Goal: Communication & Community: Participate in discussion

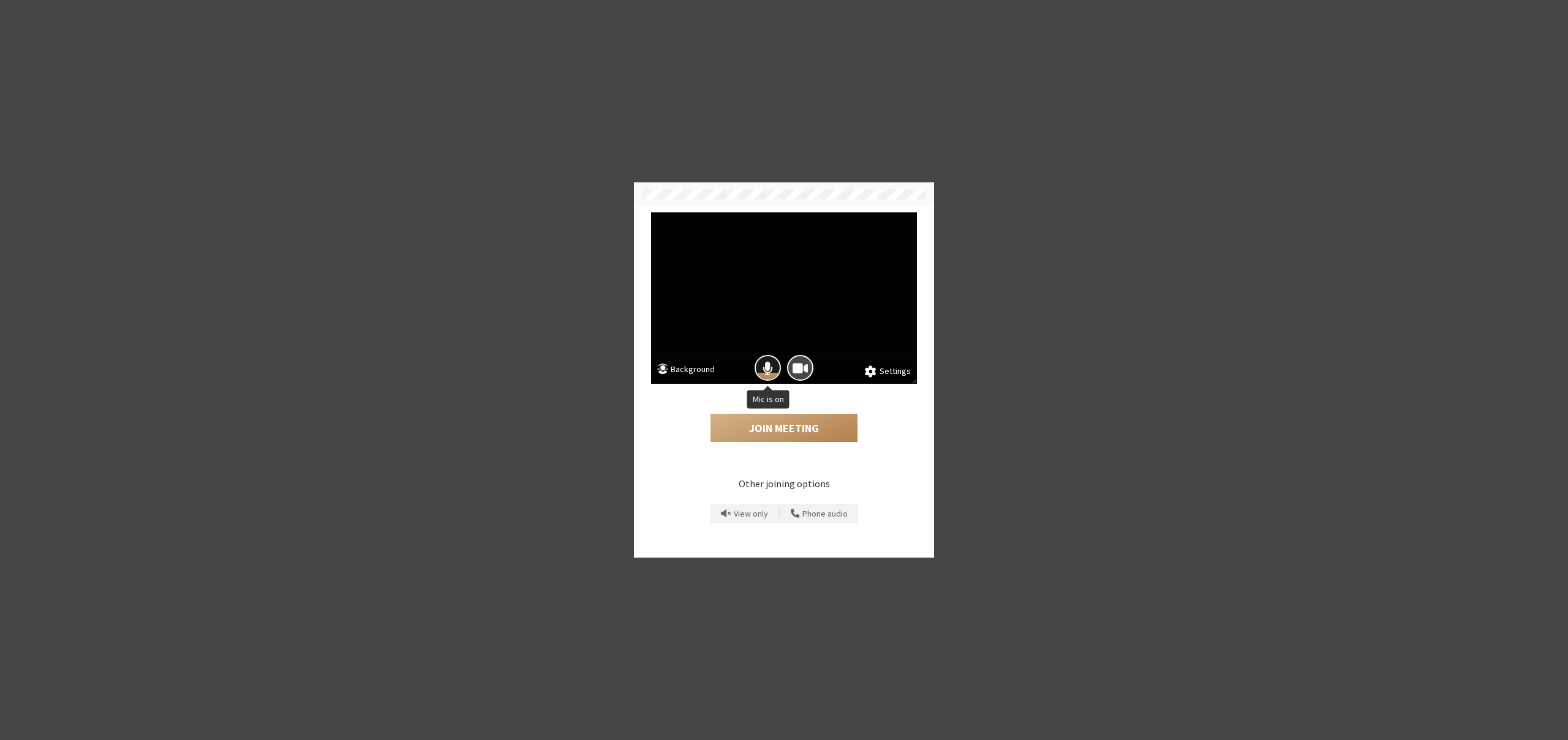
click at [775, 363] on button "Mic is on" at bounding box center [768, 369] width 26 height 26
click at [772, 422] on button "Join Meeting" at bounding box center [784, 428] width 147 height 28
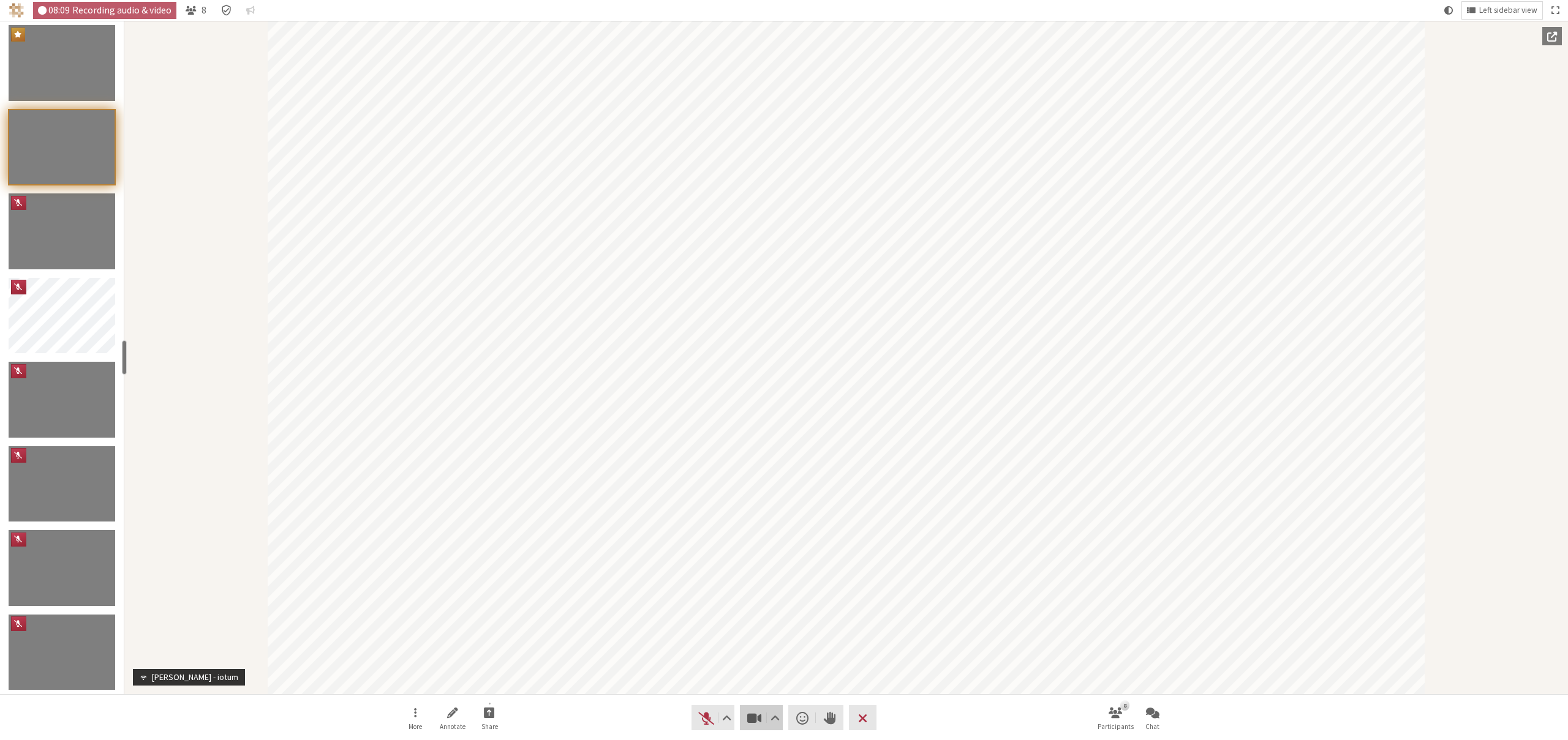
click at [754, 719] on span "Stop video (⌘+Shift+V)" at bounding box center [754, 718] width 17 height 17
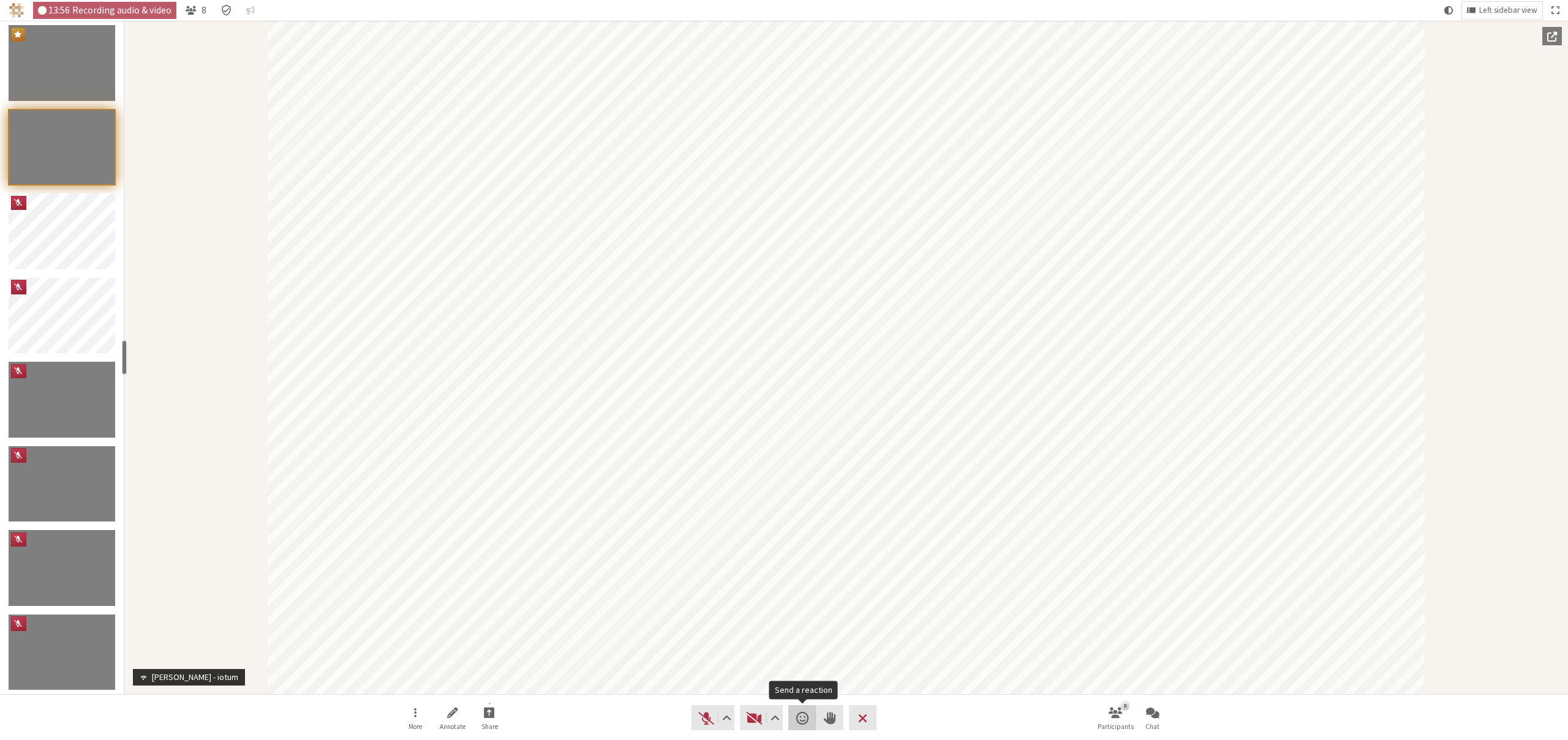
click at [807, 720] on span "Send a reaction" at bounding box center [802, 718] width 12 height 17
click at [839, 689] on button "🎉" at bounding box center [852, 688] width 27 height 26
click at [700, 721] on span "Unmute (⌘+Shift+A)" at bounding box center [706, 718] width 17 height 17
click at [706, 724] on span "Mute (⌘+Shift+A)" at bounding box center [706, 718] width 17 height 17
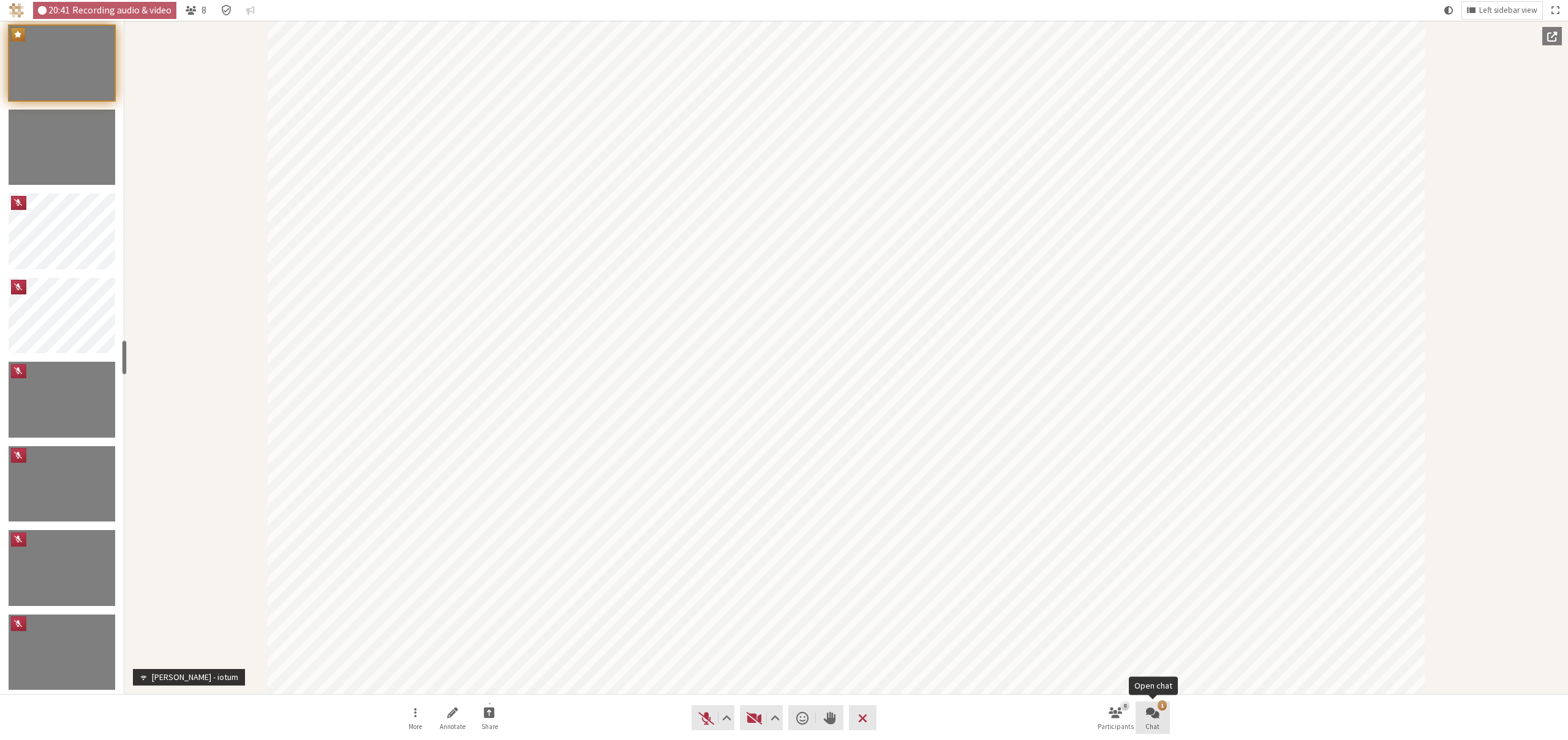
drag, startPoint x: 1139, startPoint y: 707, endPoint x: 1223, endPoint y: 718, distance: 84.7
click at [1139, 707] on button "1 Chat" at bounding box center [1152, 718] width 34 height 33
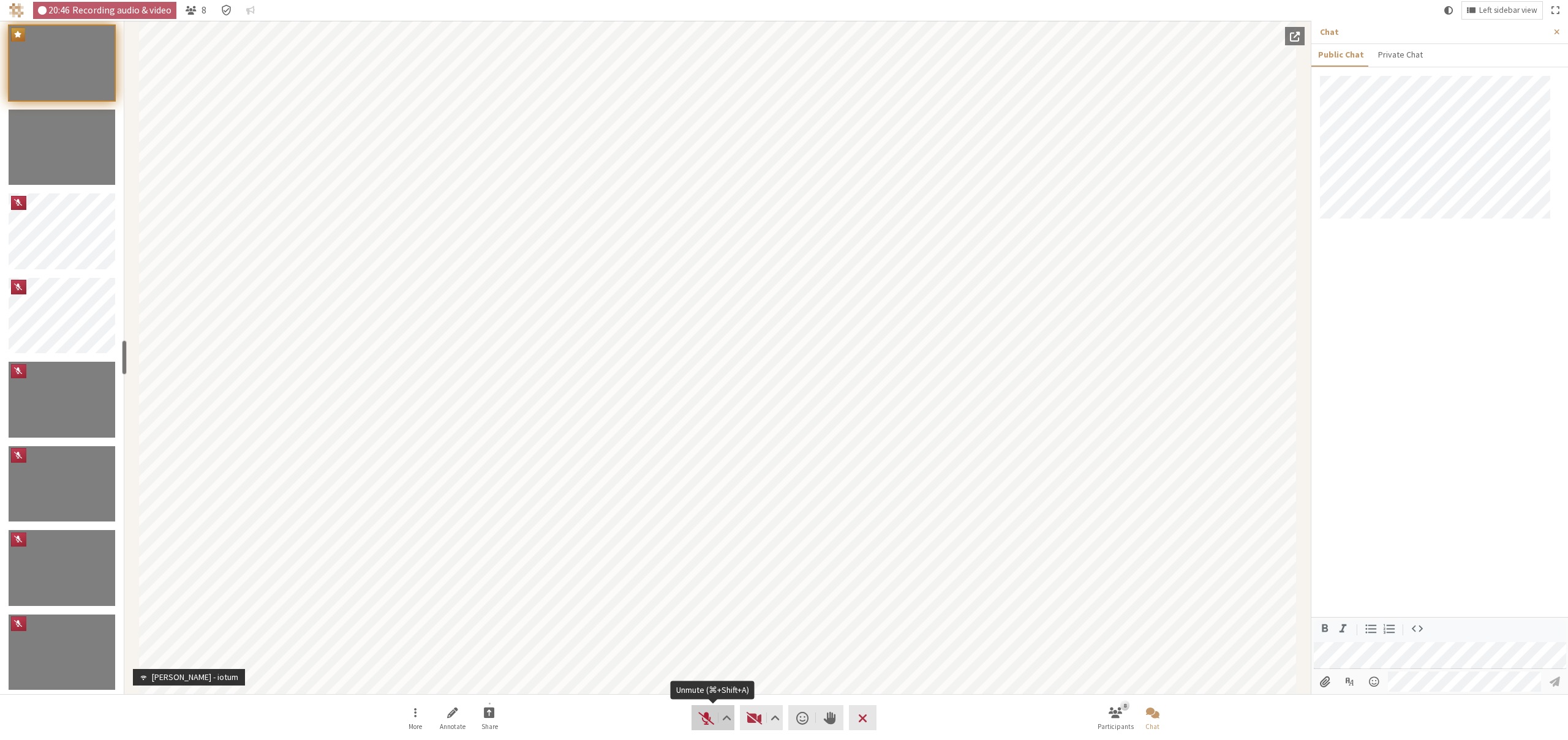
click at [704, 723] on span "Unmute (⌘+Shift+A)" at bounding box center [706, 718] width 17 height 17
click at [704, 723] on span "Mute (⌘+Shift+A)" at bounding box center [706, 718] width 17 height 17
click at [703, 721] on span "Unmute (⌘+Shift+A)" at bounding box center [706, 718] width 17 height 17
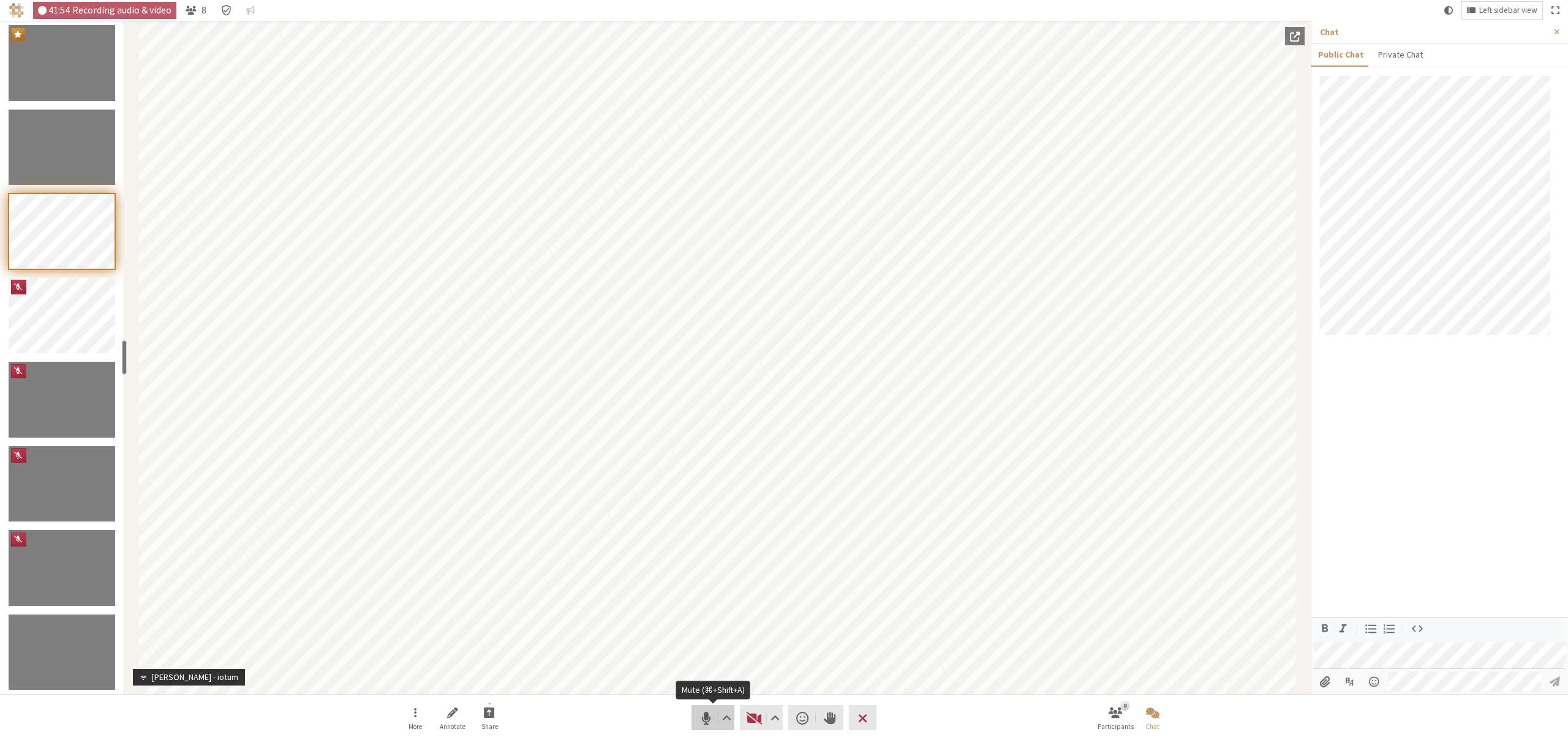
click at [701, 718] on span "Mute (⌘+Shift+A)" at bounding box center [706, 718] width 17 height 17
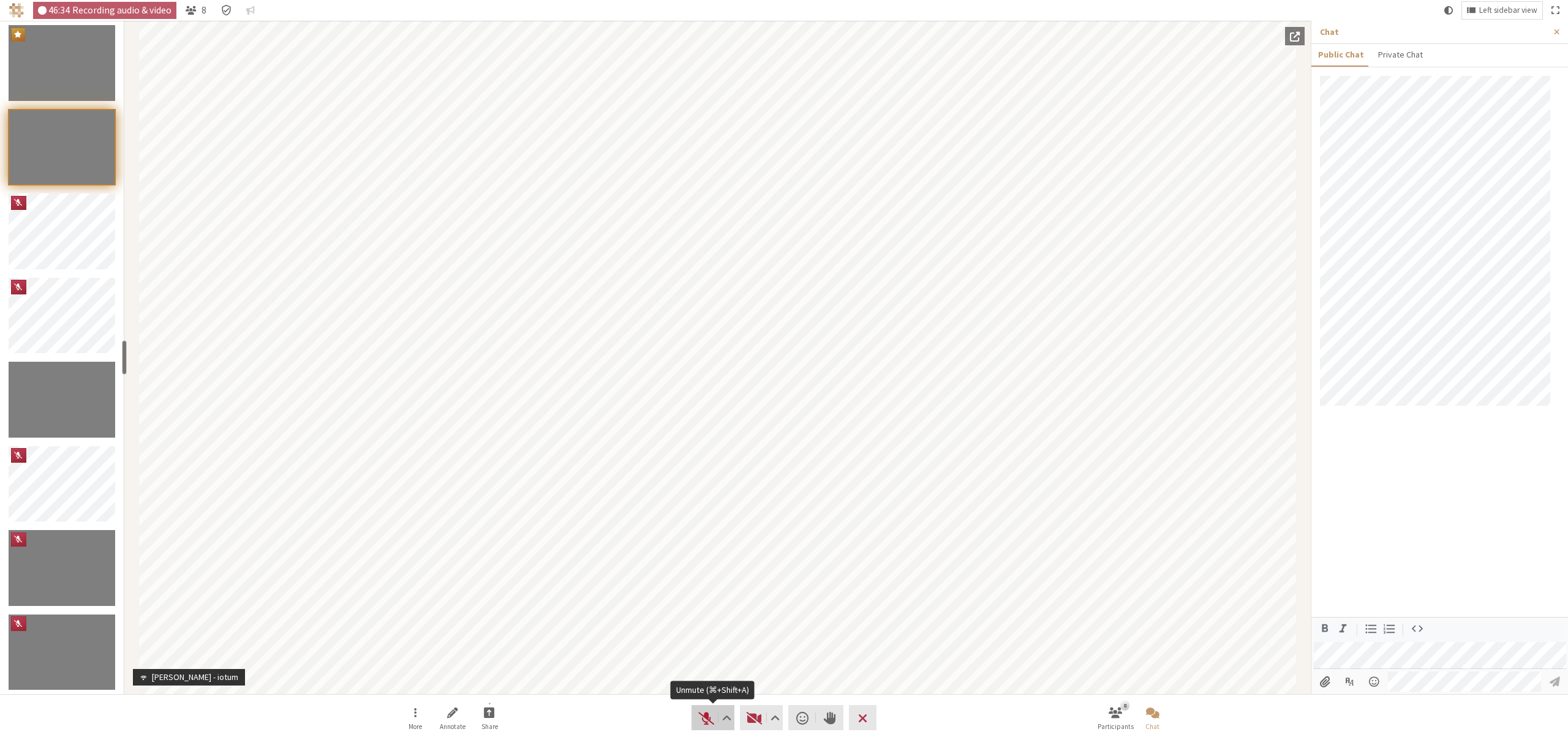
click at [699, 717] on span "Unmute (⌘+Shift+A)" at bounding box center [706, 718] width 17 height 17
click at [704, 714] on span "Mute (⌘+Shift+A)" at bounding box center [706, 718] width 17 height 17
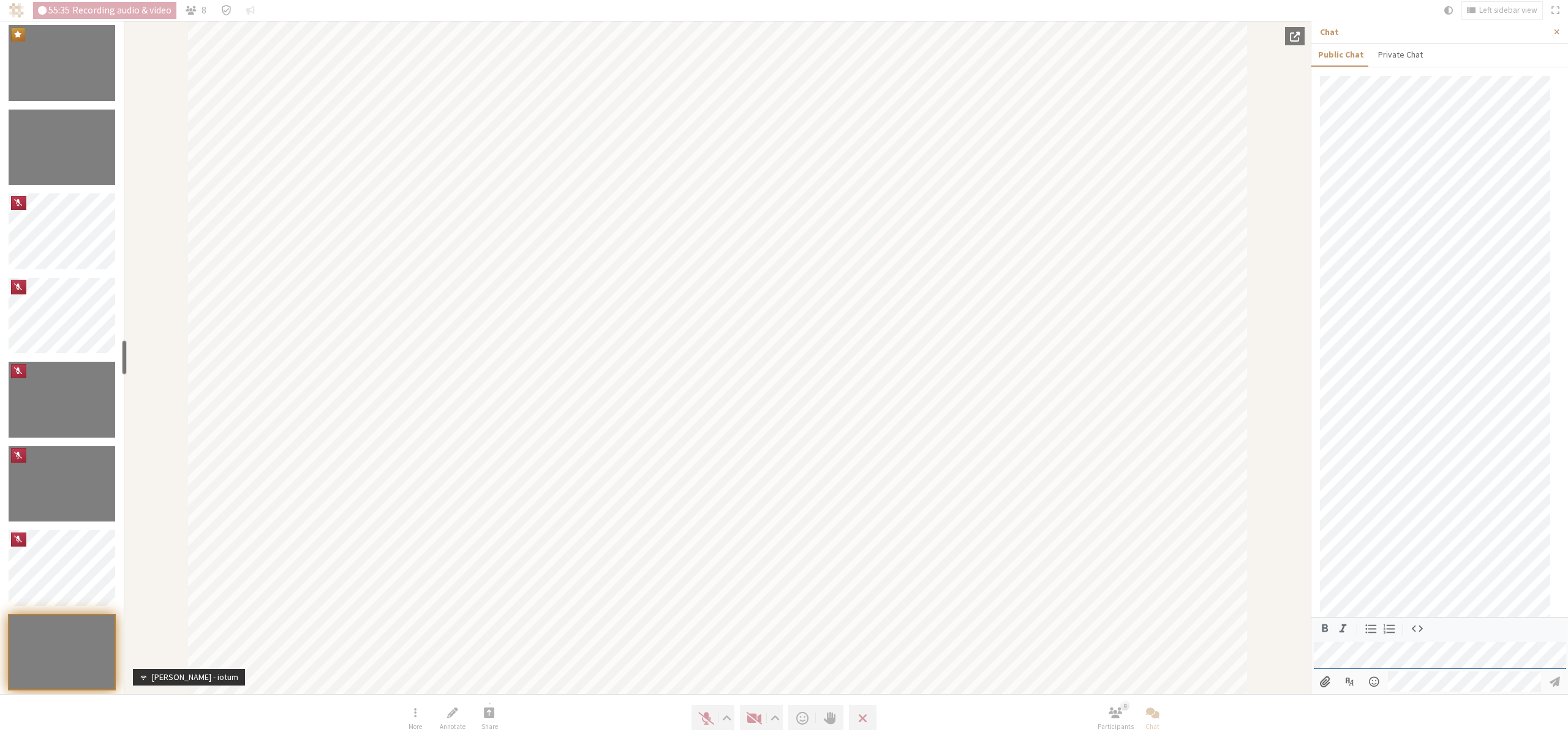
scroll to position [34, 0]
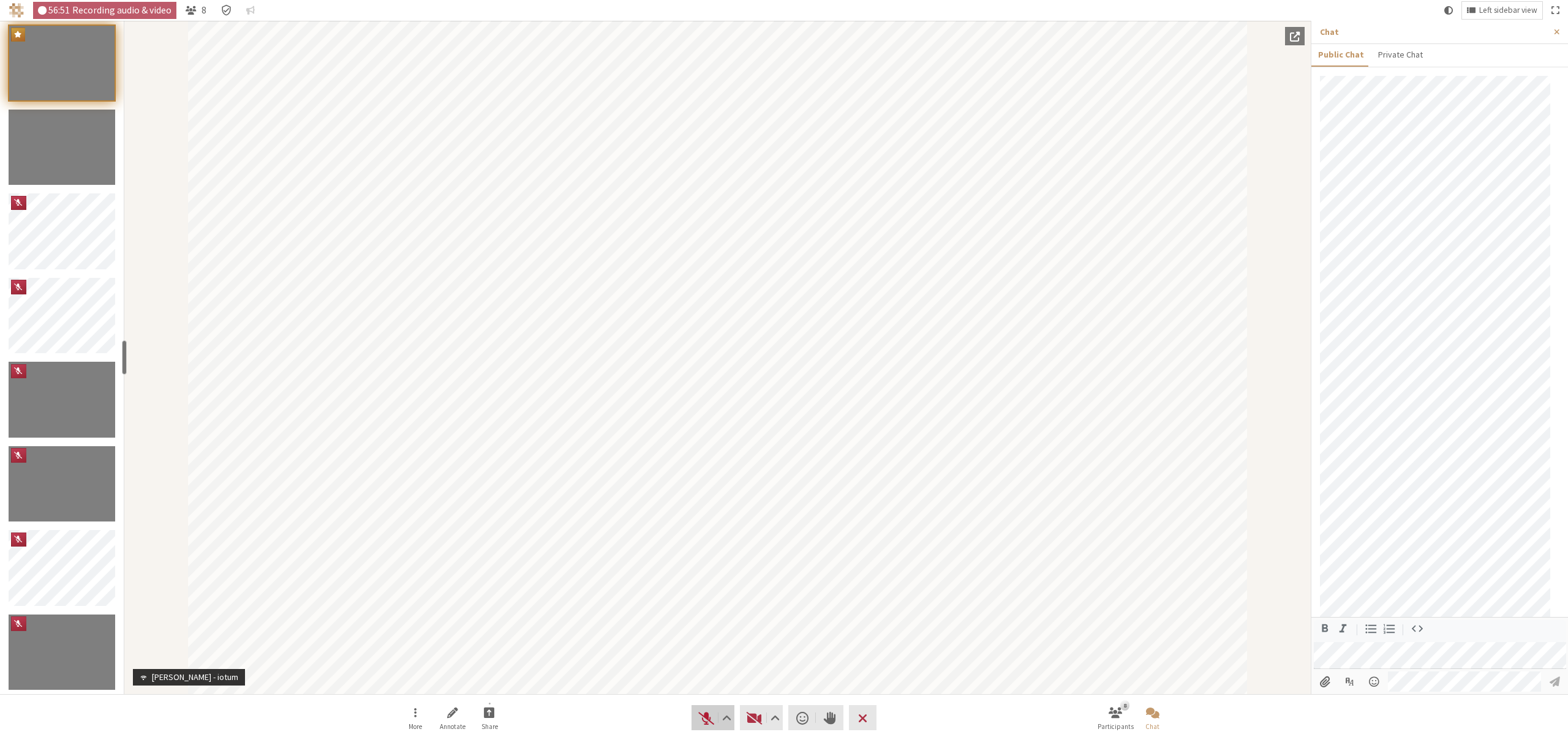
click at [696, 716] on button "Audio" at bounding box center [713, 718] width 43 height 25
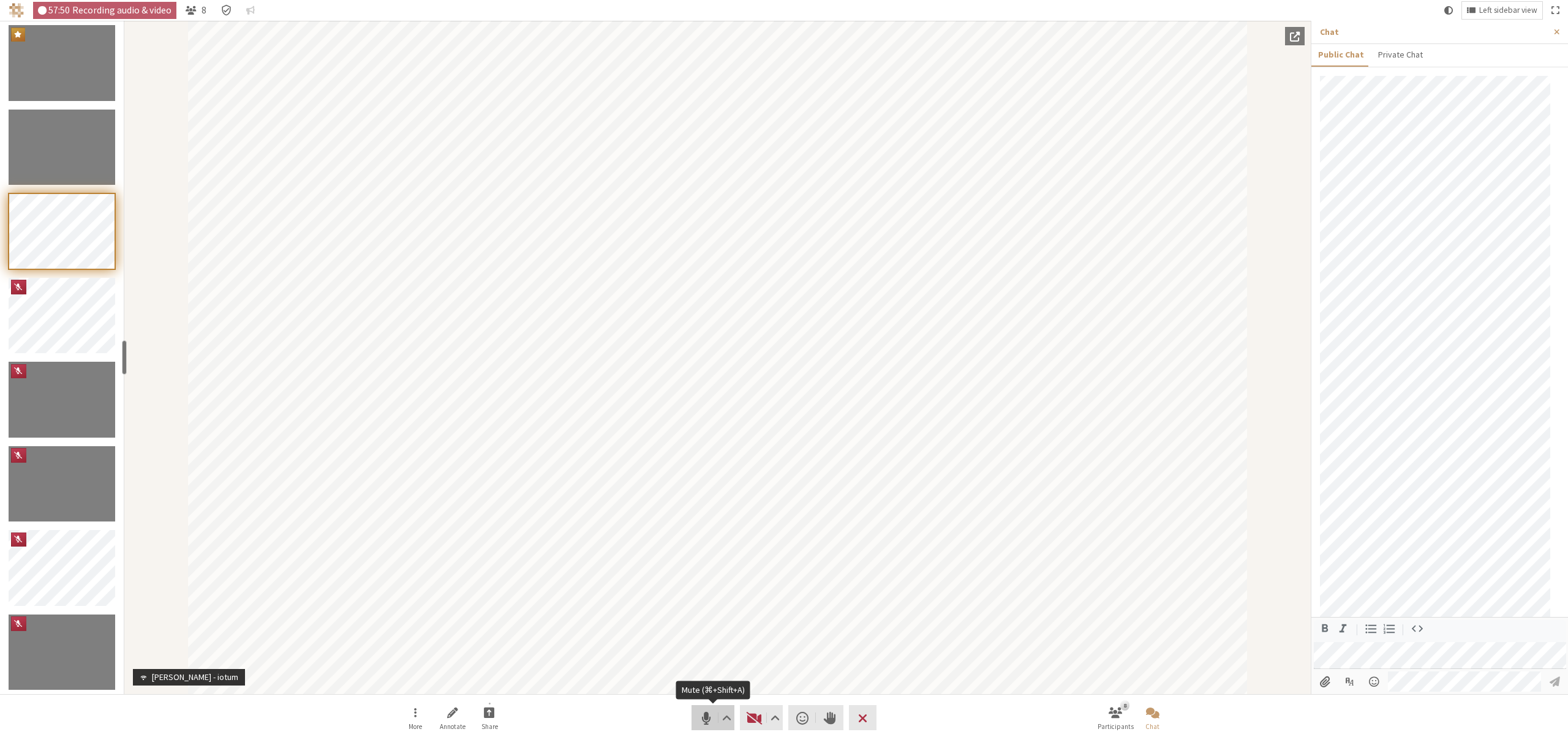
click at [705, 712] on span "Mute (⌘+Shift+A)" at bounding box center [706, 718] width 17 height 17
click at [708, 719] on span "Unmute (⌘+Shift+A)" at bounding box center [706, 718] width 17 height 17
click at [706, 721] on span "Mute (⌘+Shift+A)" at bounding box center [706, 718] width 17 height 17
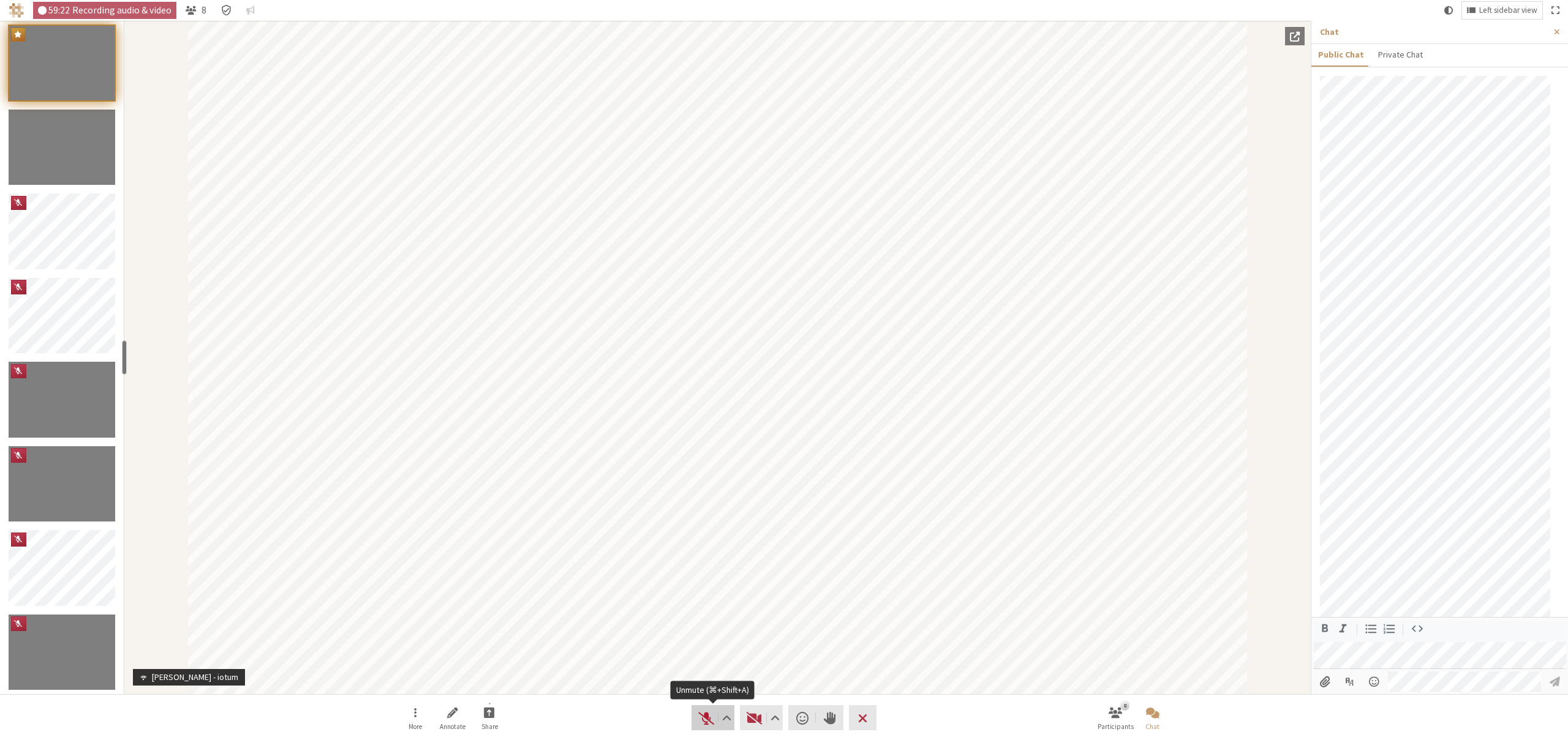
click at [703, 717] on span "Unmute (⌘+Shift+A)" at bounding box center [706, 718] width 17 height 17
click at [701, 718] on span "Mute (⌘+Shift+A)" at bounding box center [706, 718] width 17 height 17
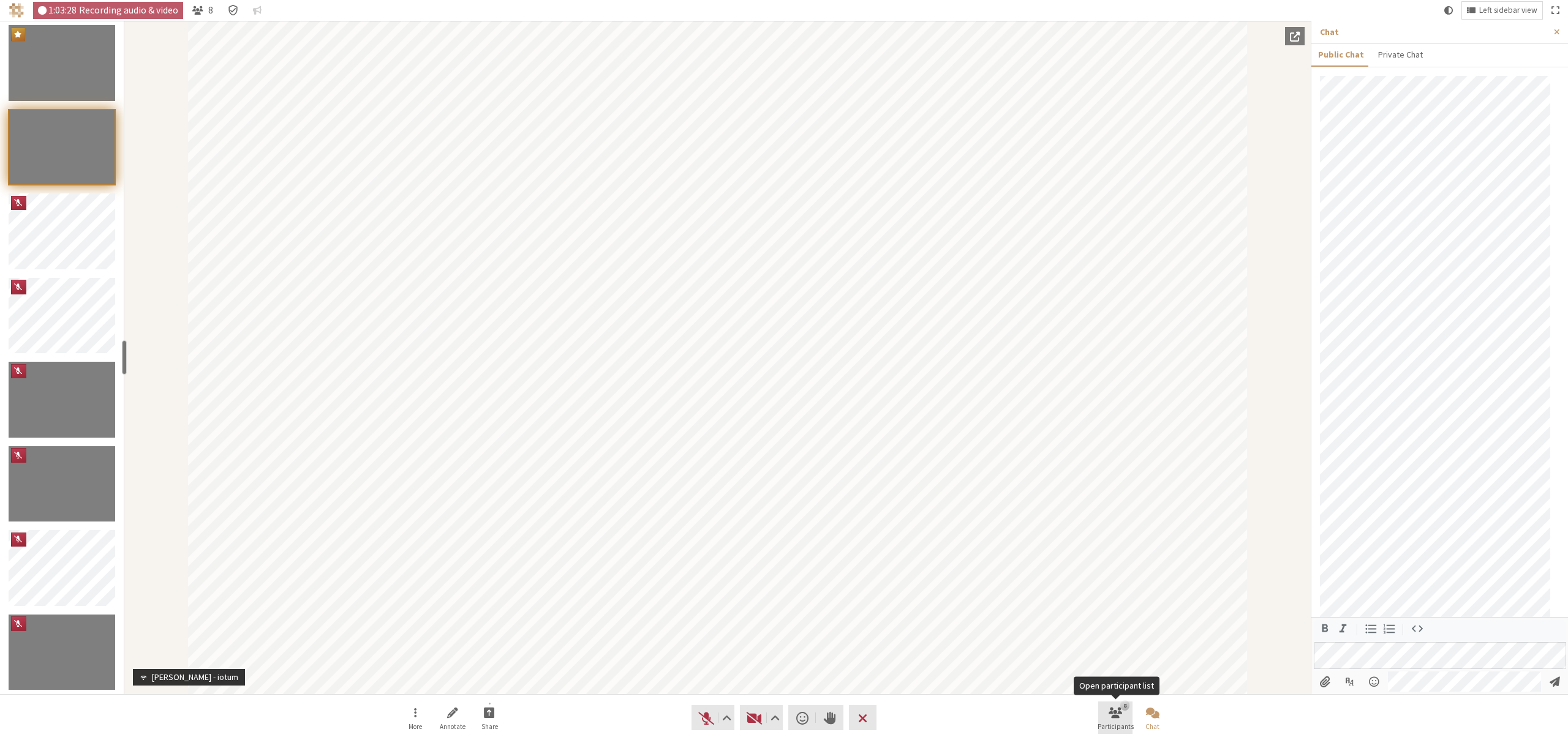
click at [1121, 710] on span "Open participant list" at bounding box center [1114, 713] width 13 height 14
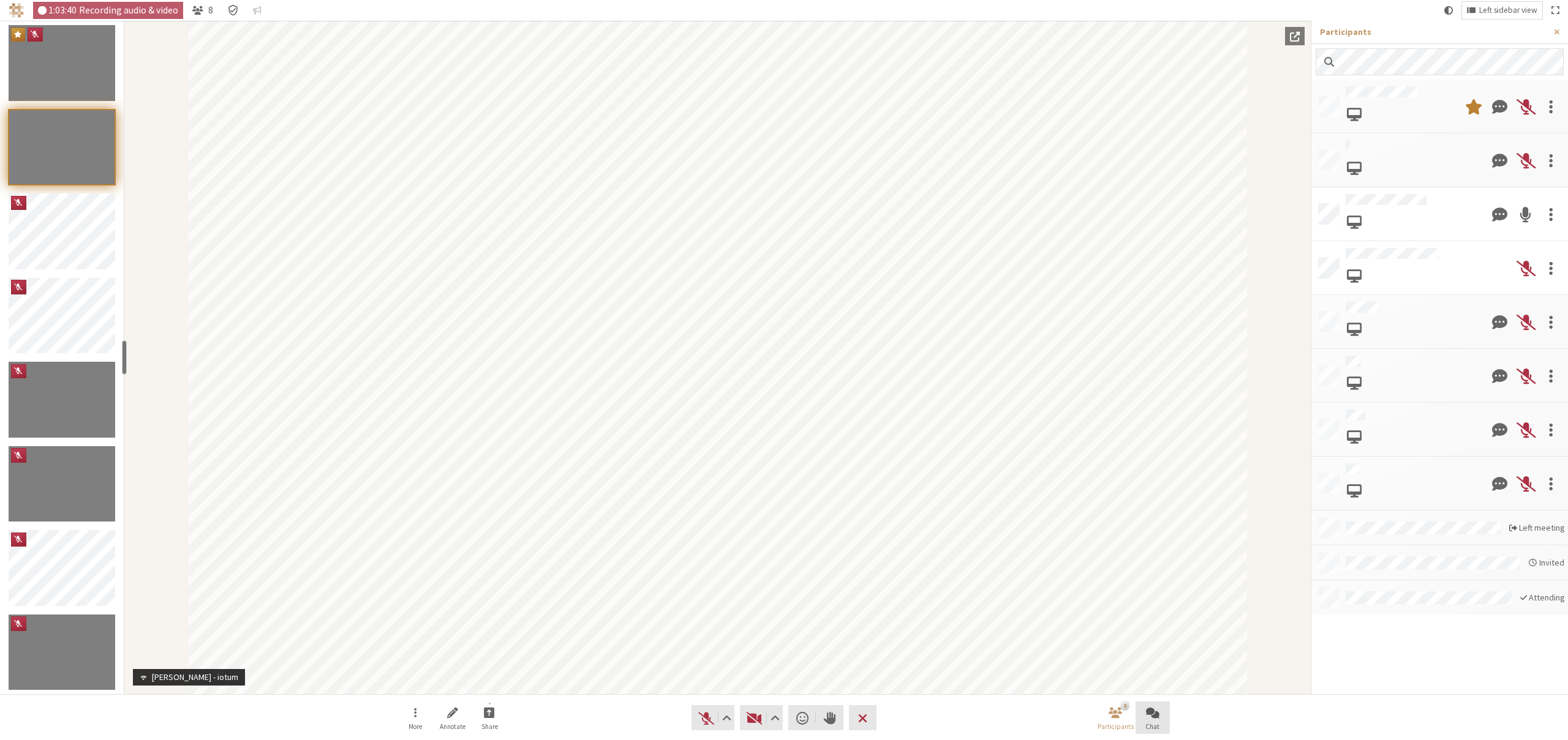
click at [1151, 716] on span "Open chat" at bounding box center [1152, 713] width 13 height 14
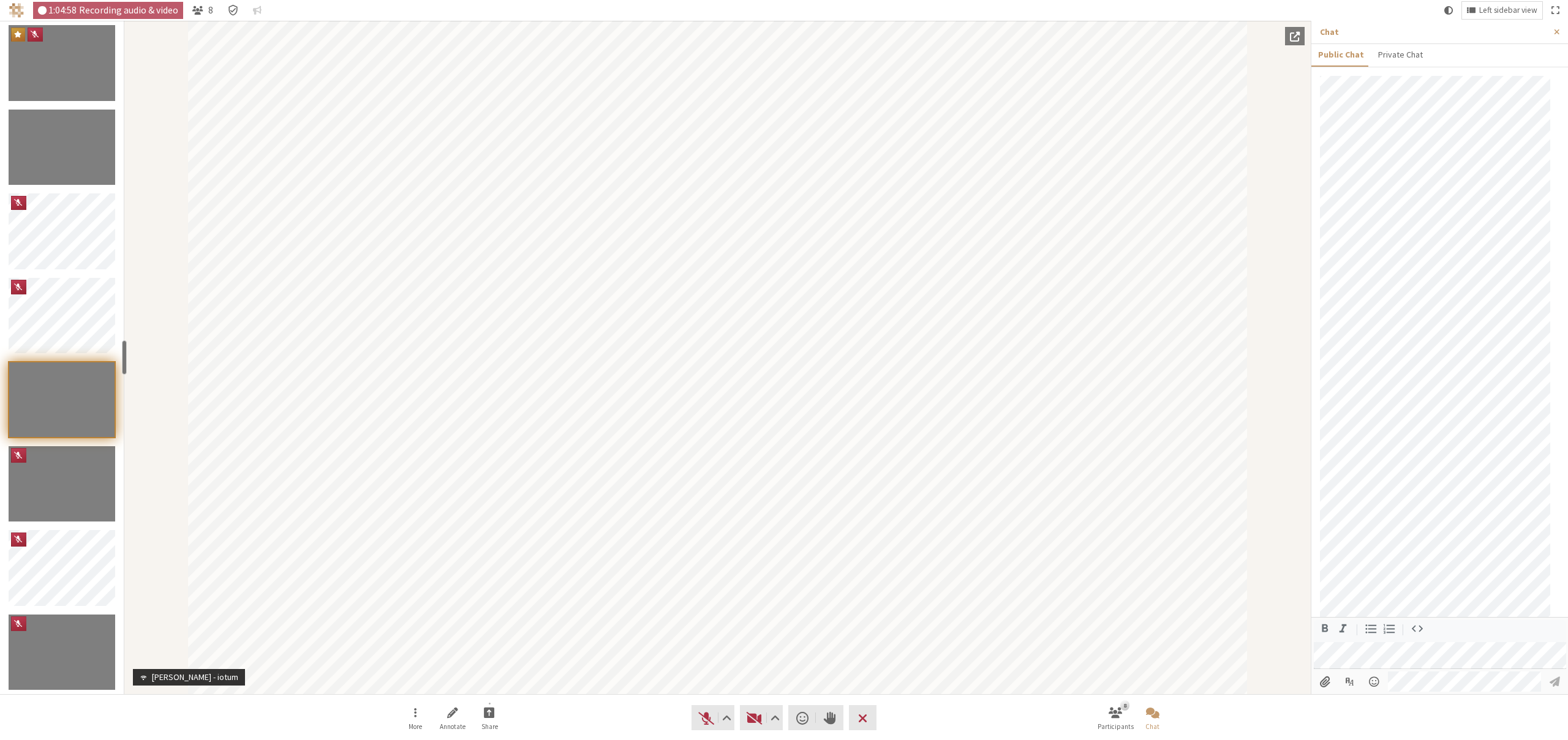
scroll to position [245, 0]
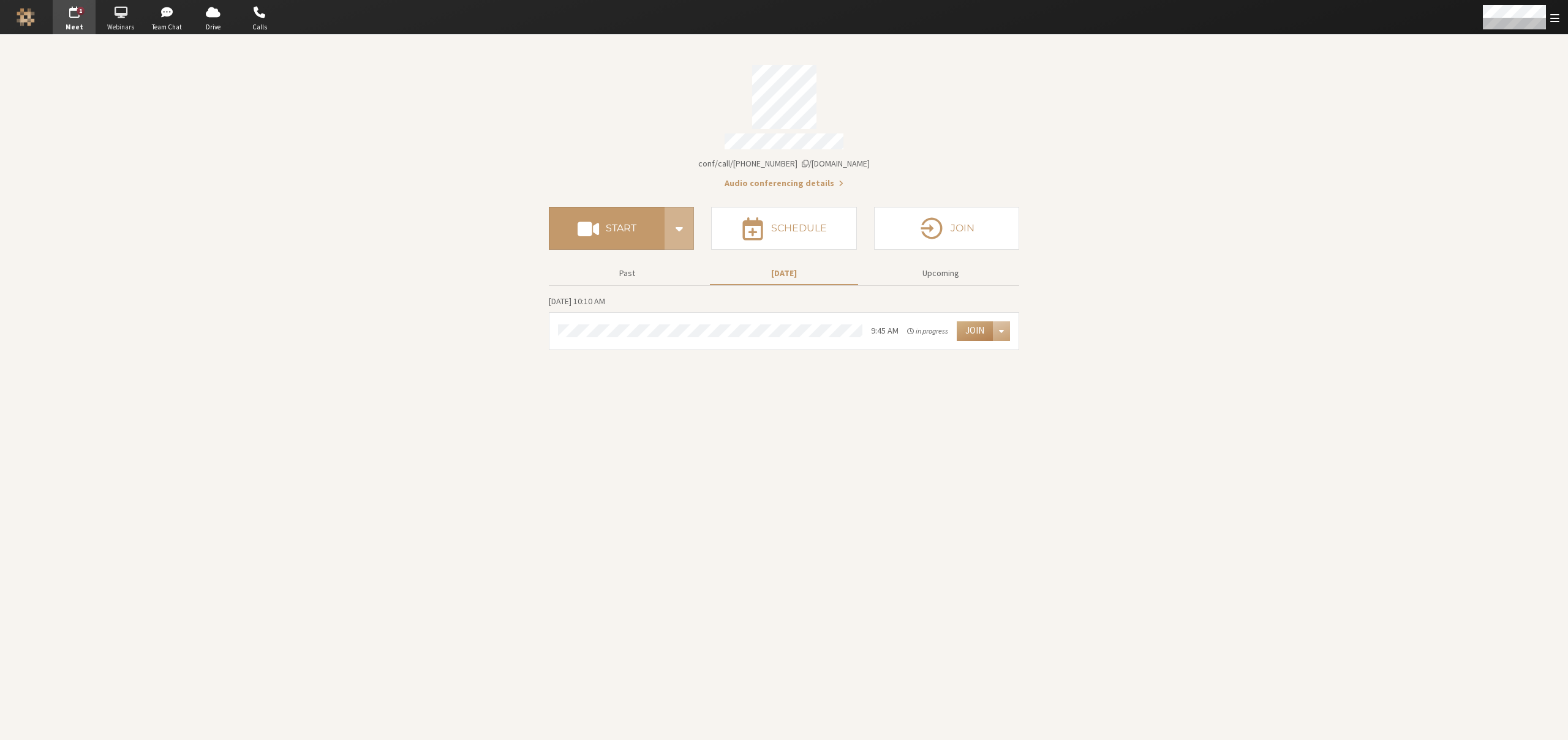
click at [115, 14] on span "button" at bounding box center [120, 12] width 43 height 19
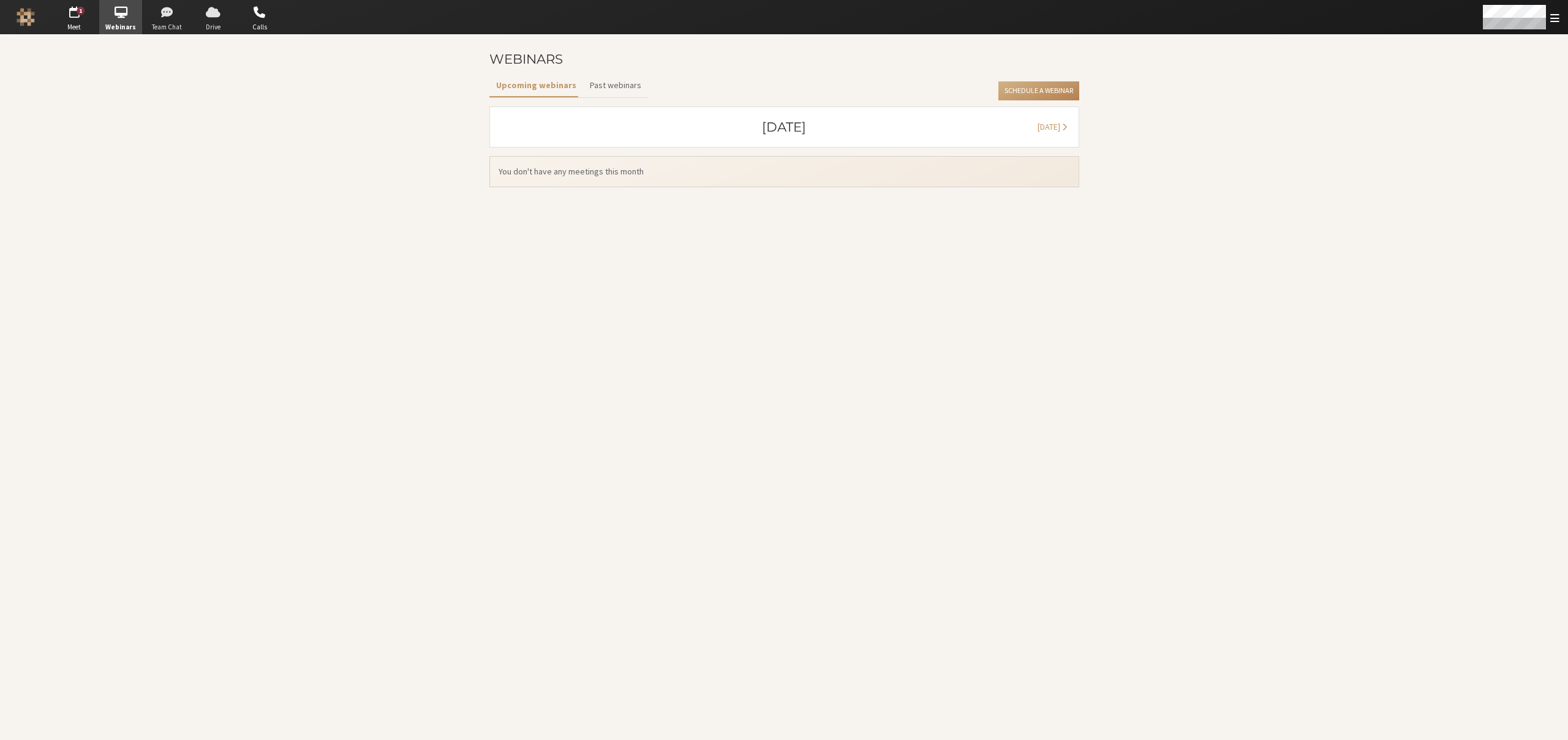
drag, startPoint x: 166, startPoint y: 18, endPoint x: 215, endPoint y: 19, distance: 49.0
click at [166, 18] on span "button" at bounding box center [167, 12] width 43 height 19
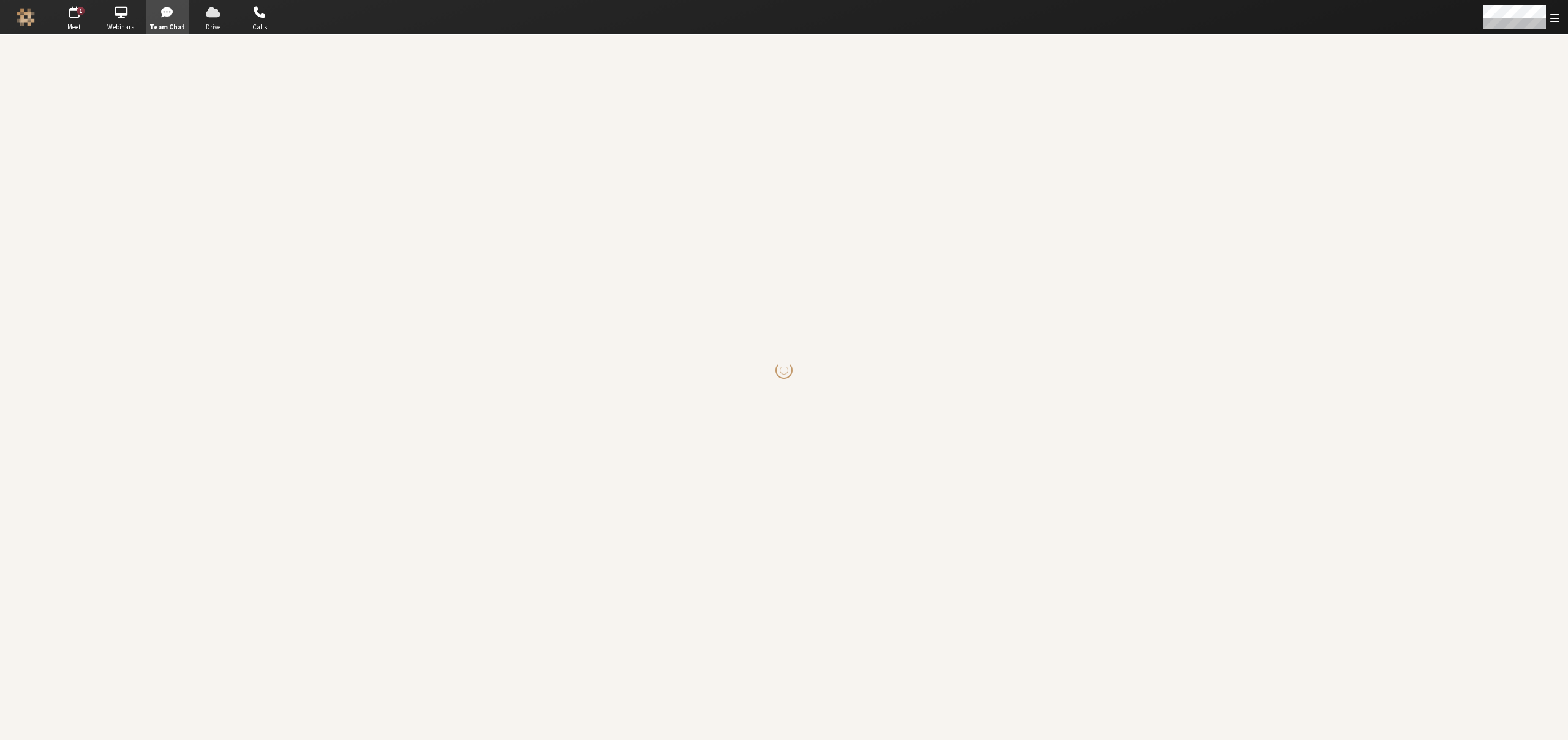
click at [215, 19] on span "button" at bounding box center [213, 12] width 43 height 19
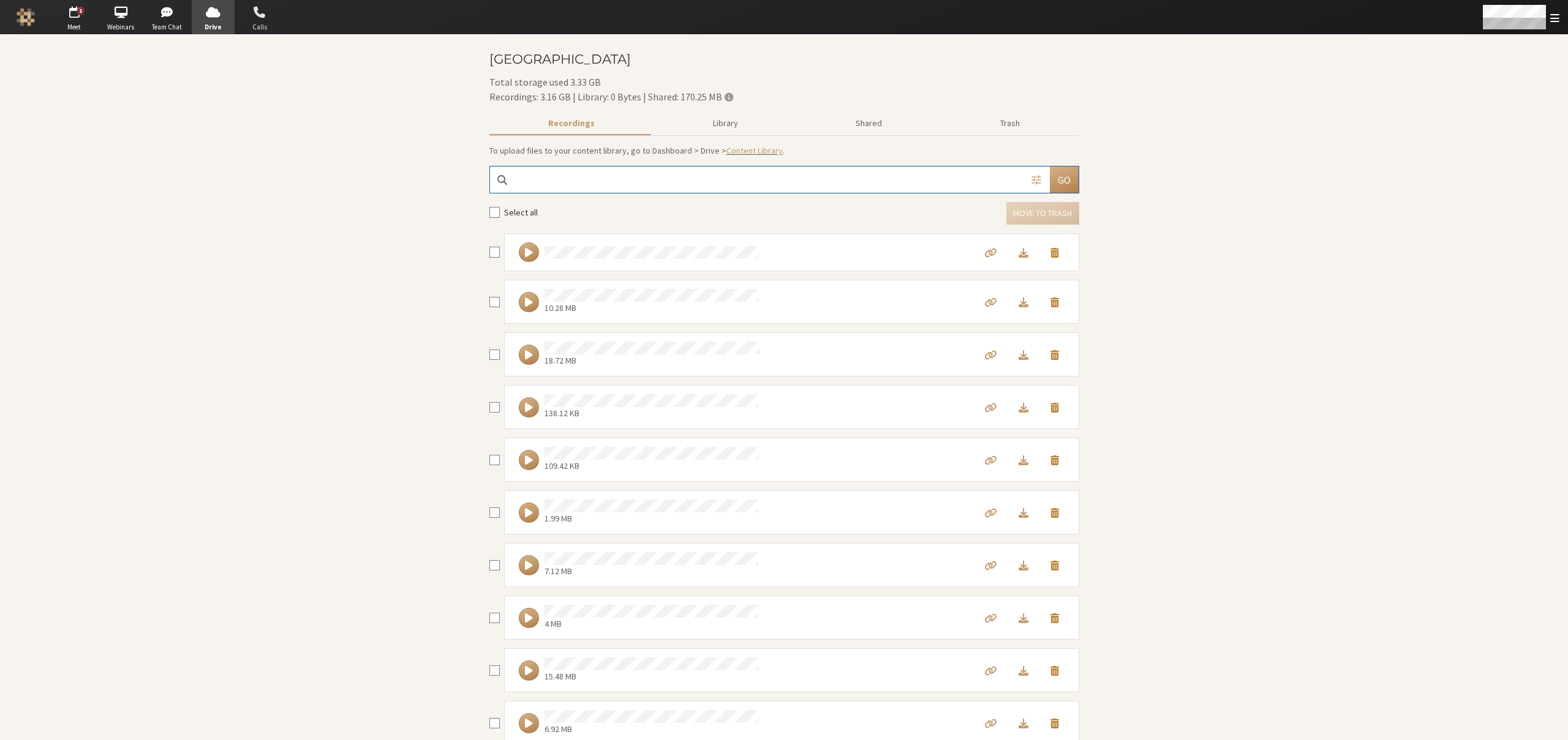
click at [259, 21] on span "button" at bounding box center [259, 12] width 43 height 19
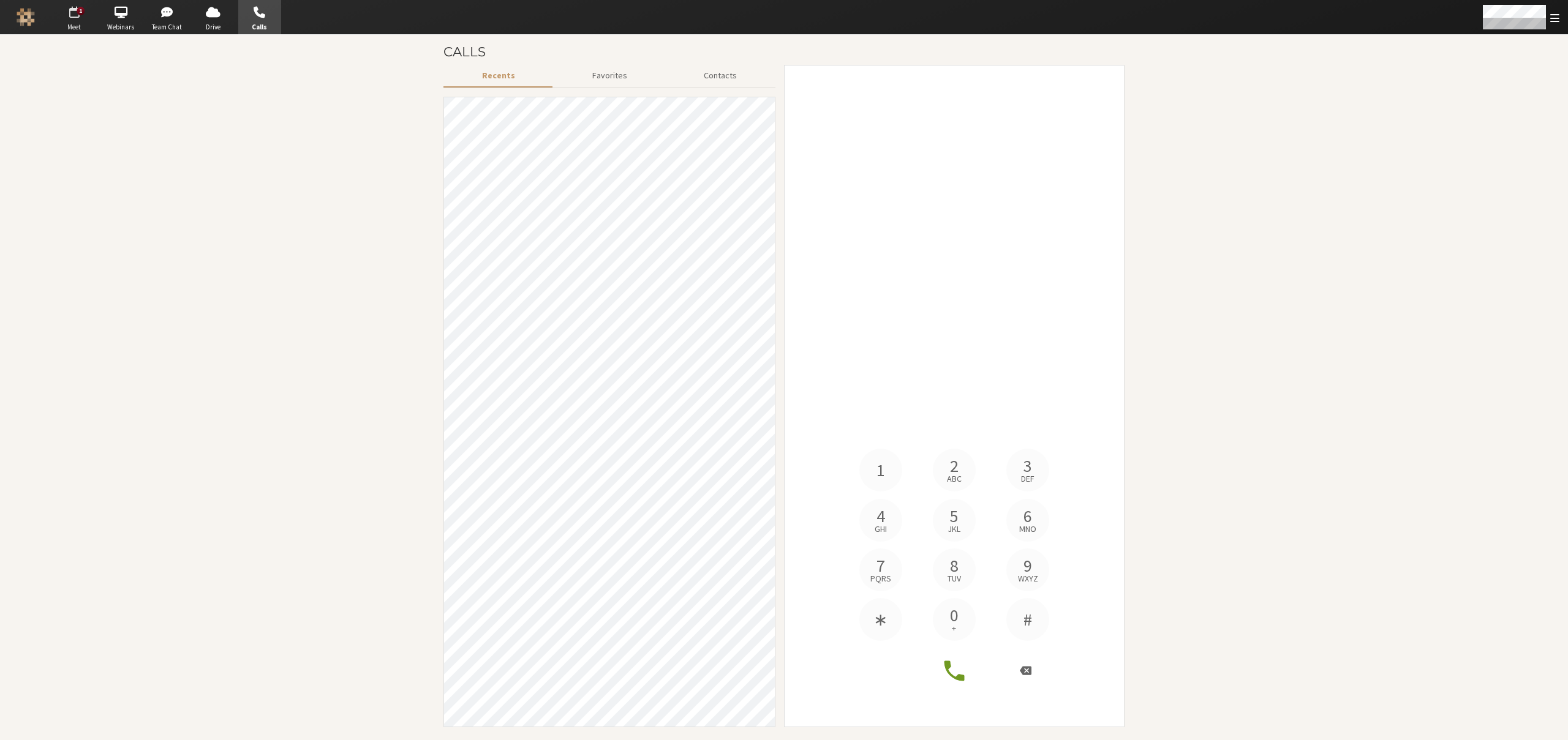
click at [64, 17] on span "button" at bounding box center [74, 12] width 43 height 19
